Goal: Find specific page/section: Find specific page/section

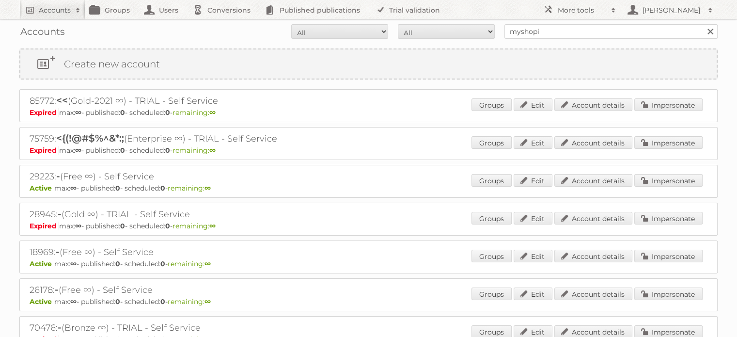
type input "myshopi"
click at [703, 24] on input "Search" at bounding box center [710, 31] width 15 height 15
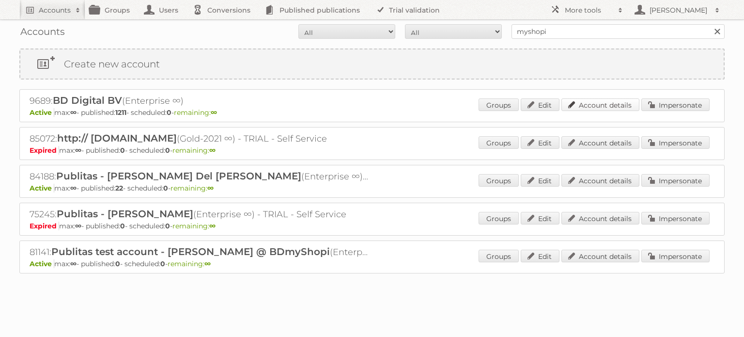
click at [608, 101] on link "Account details" at bounding box center [601, 104] width 78 height 13
